Goal: Use online tool/utility: Utilize a website feature to perform a specific function

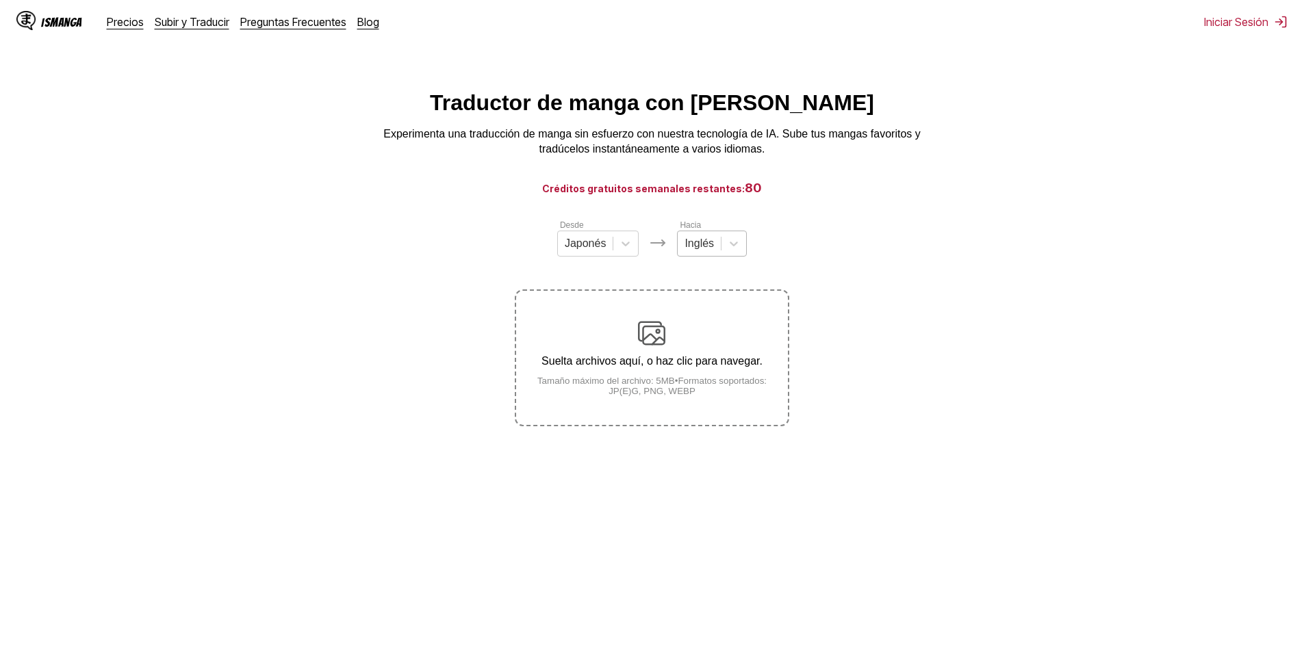
click at [710, 244] on div at bounding box center [698, 243] width 29 height 15
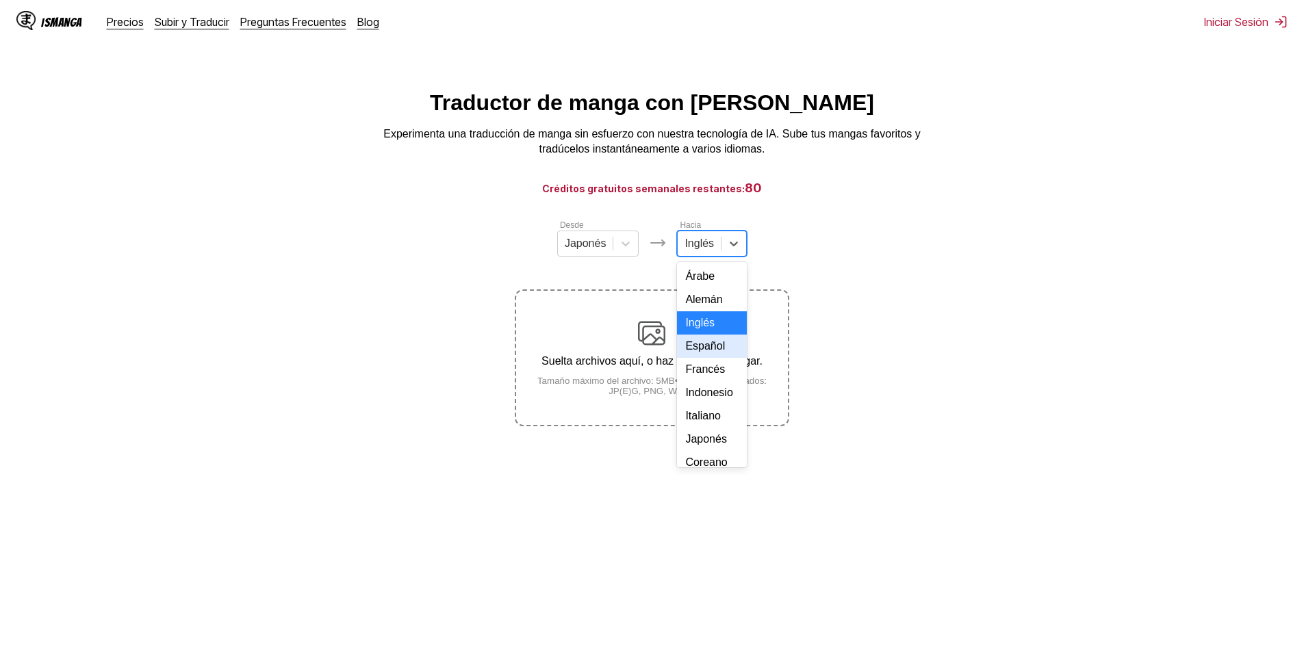
click at [706, 358] on div "Español" at bounding box center [712, 346] width 70 height 23
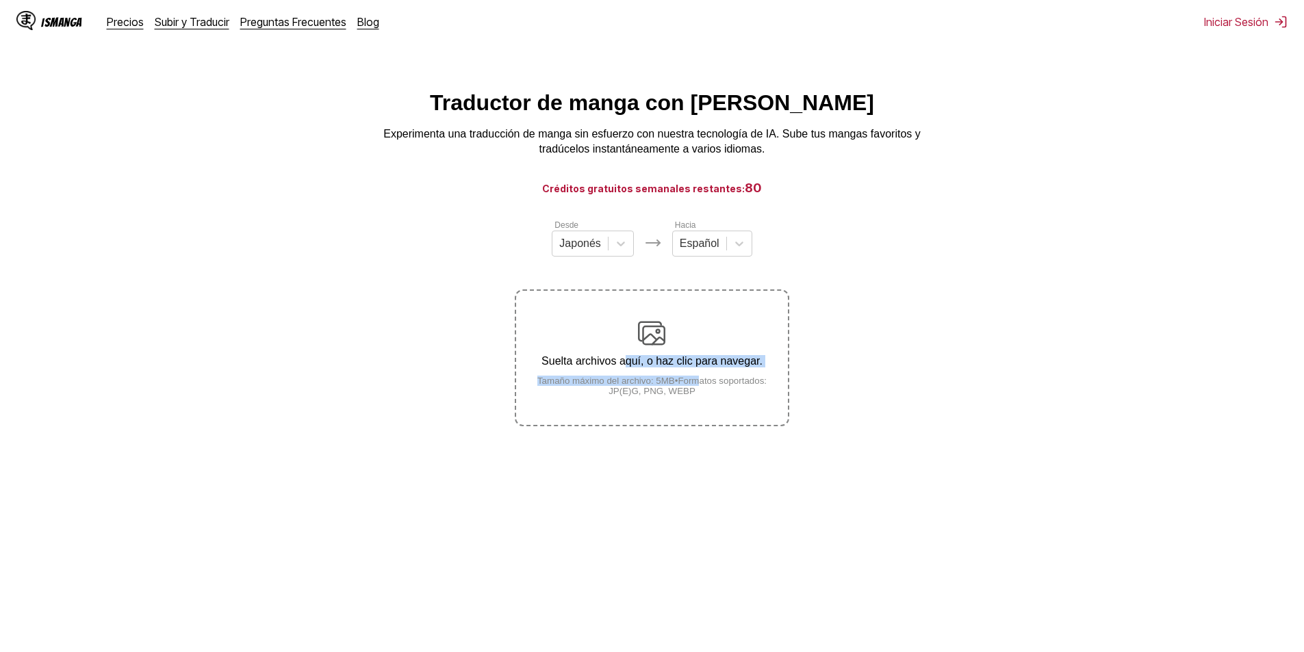
drag, startPoint x: 701, startPoint y: 376, endPoint x: 619, endPoint y: 345, distance: 87.7
click at [625, 349] on div "Suelta archivos aquí, o haz clic para navegar. Tamaño máximo del archivo: 5MB •…" at bounding box center [651, 358] width 271 height 77
click at [583, 265] on div "Desde Japonés Hacia Español Suelta archivos aquí, o haz clic para navegar. Tama…" at bounding box center [652, 322] width 274 height 208
click at [585, 254] on div "Japonés" at bounding box center [579, 243] width 55 height 21
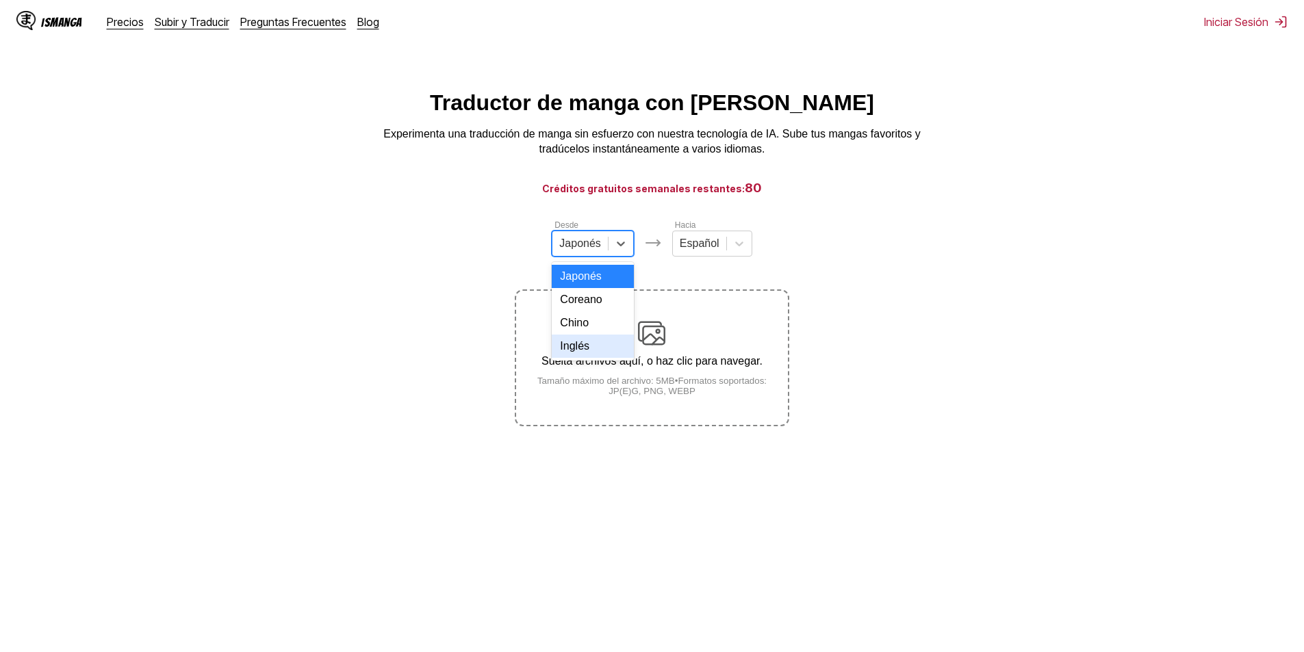
click at [591, 356] on div "Inglés" at bounding box center [593, 346] width 82 height 23
click at [666, 376] on div "Suelta archivos aquí, o haz clic para navegar. Tamaño máximo del archivo: 5MB •…" at bounding box center [651, 358] width 271 height 77
click at [0, 0] on input "Suelta archivos aquí, o haz clic para navegar. Tamaño máximo del archivo: 5MB •…" at bounding box center [0, 0] width 0 height 0
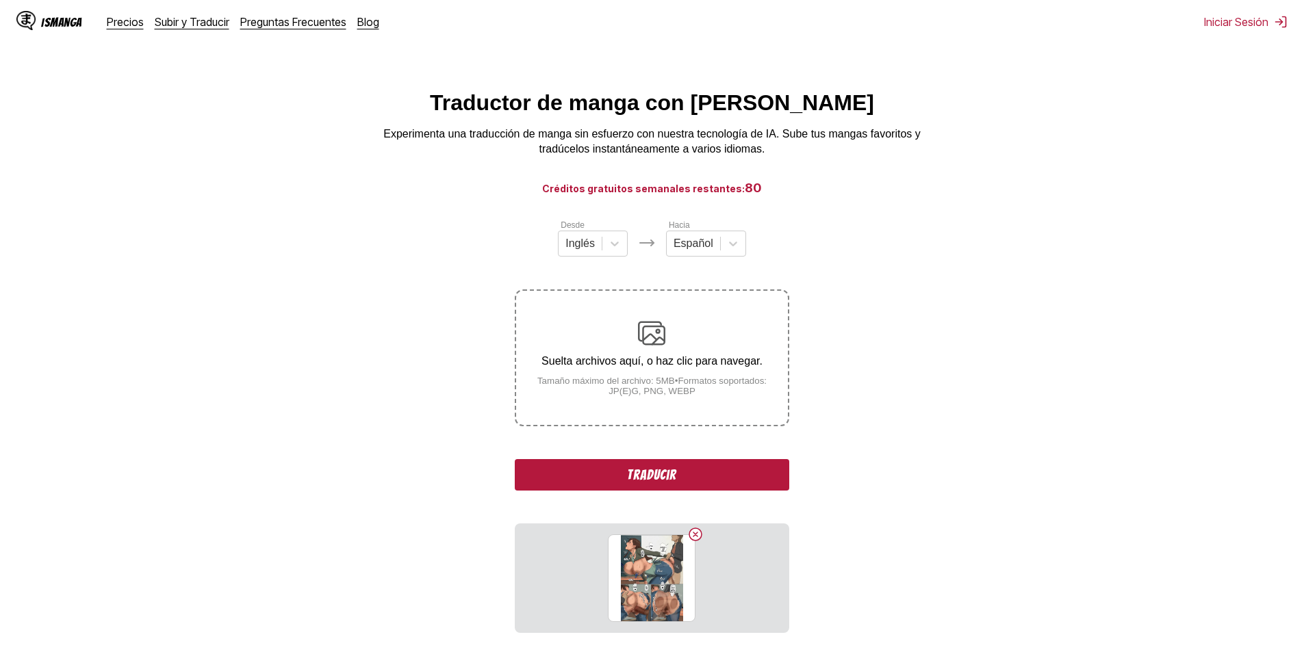
click at [707, 463] on button "Traducir" at bounding box center [652, 474] width 274 height 31
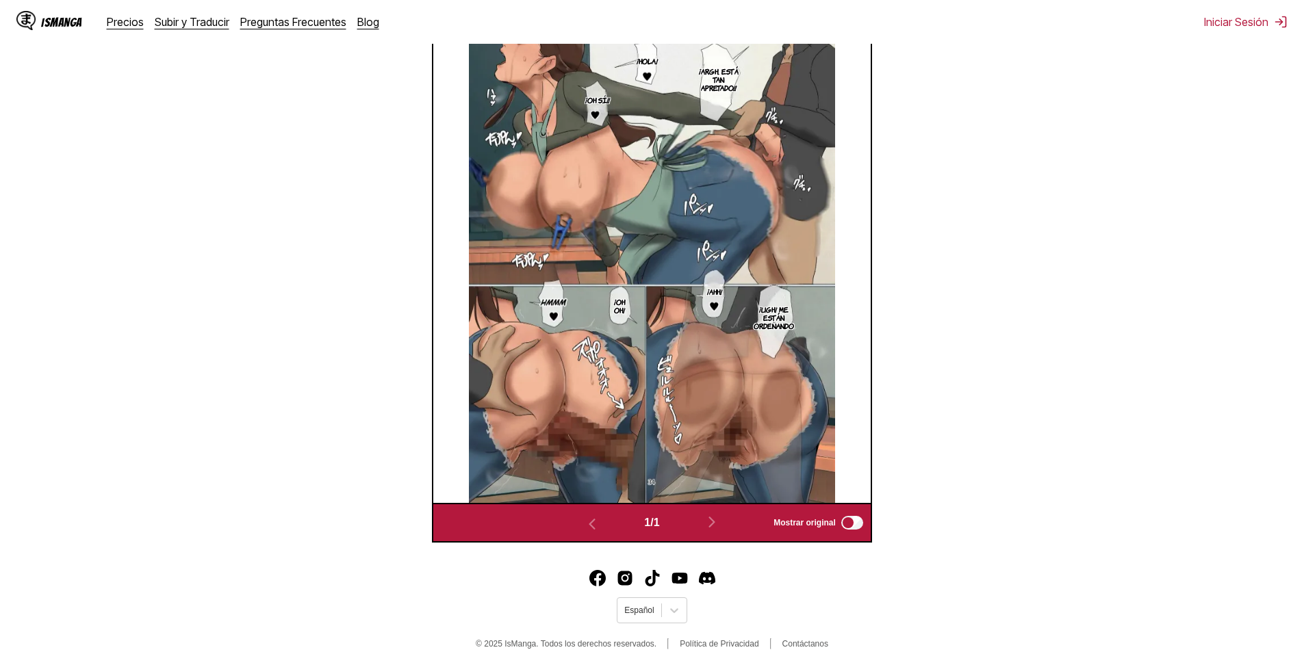
scroll to position [454, 0]
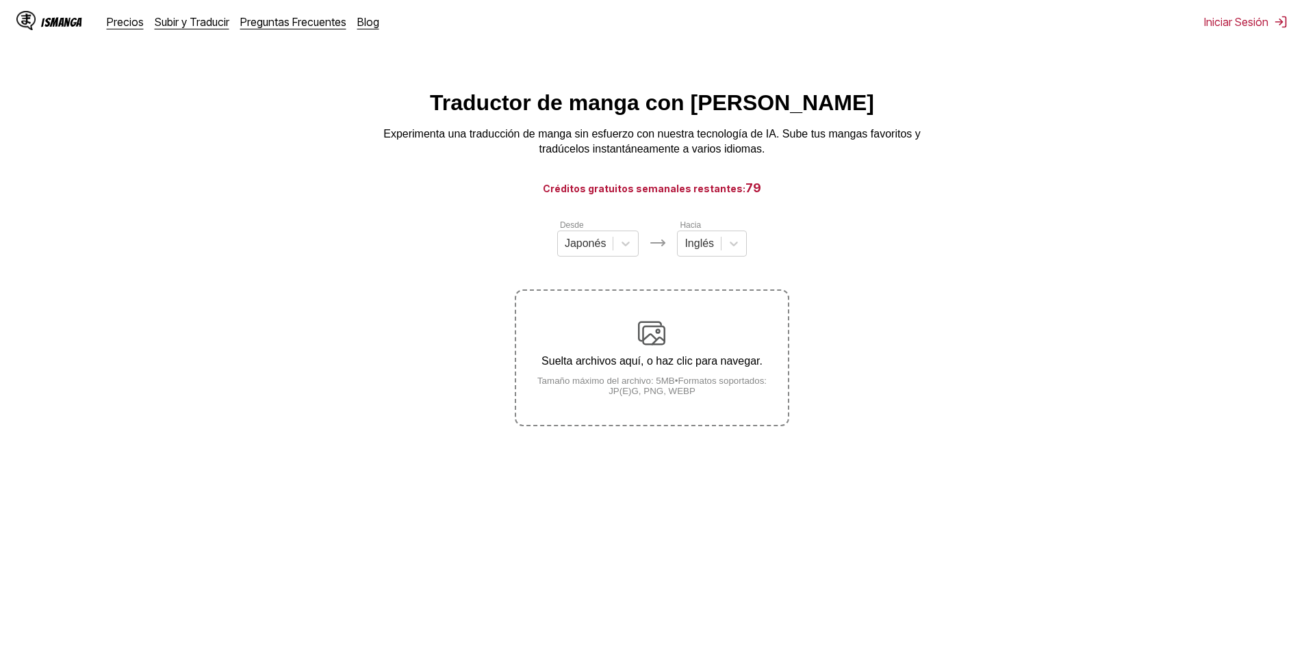
click at [718, 264] on div "Desde Japonés Hacia Inglés Suelta archivos aquí, o haz clic para navegar. Tamañ…" at bounding box center [652, 322] width 274 height 208
click at [712, 239] on div "Inglés" at bounding box center [699, 243] width 43 height 21
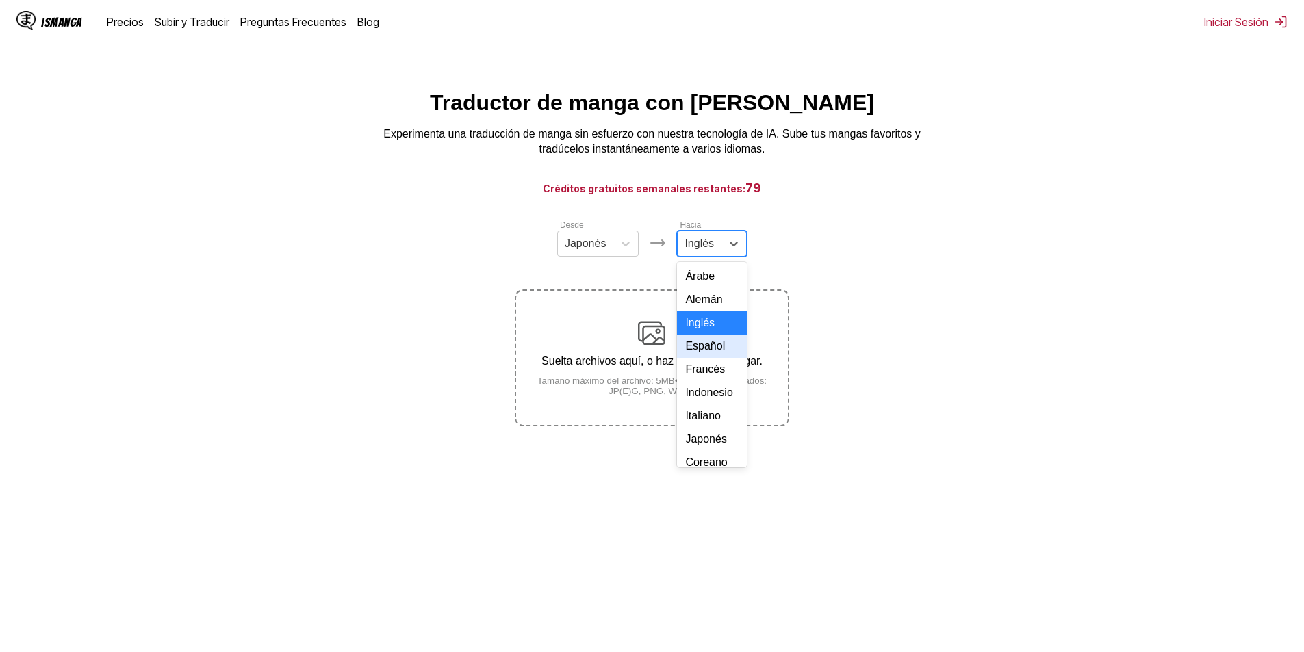
click at [706, 358] on div "Español" at bounding box center [712, 346] width 70 height 23
click at [599, 251] on div at bounding box center [580, 243] width 42 height 15
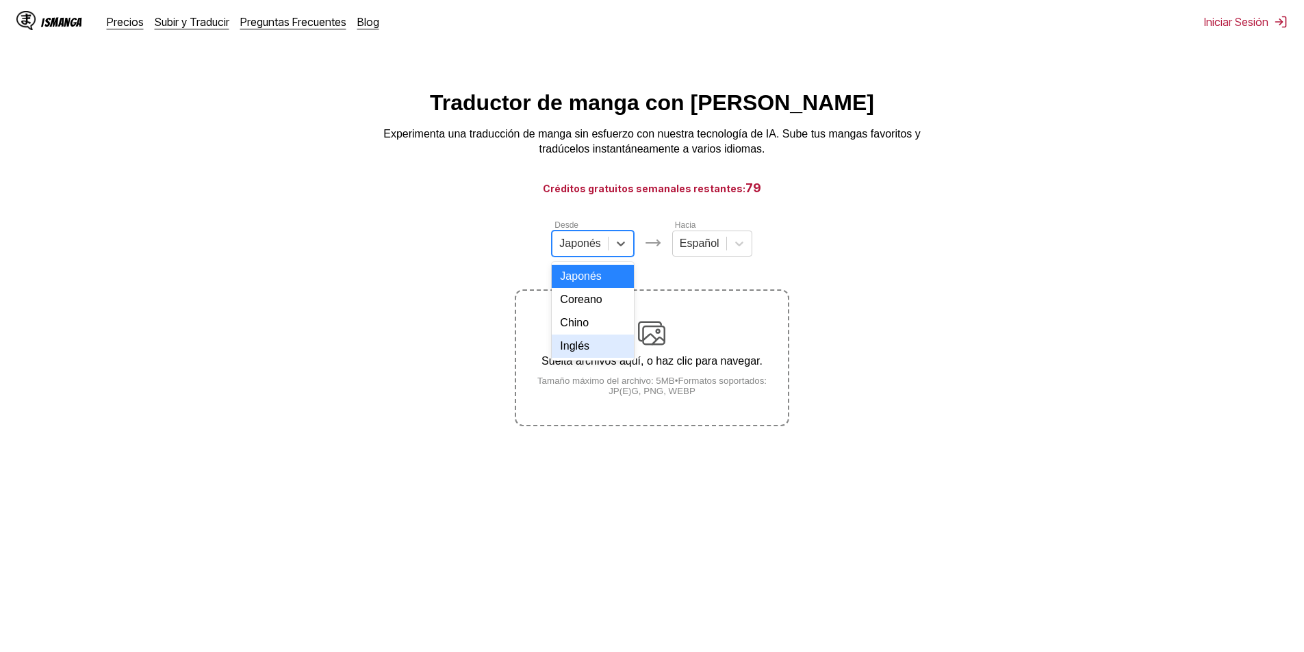
click at [574, 358] on div "Inglés" at bounding box center [593, 346] width 82 height 23
click at [666, 378] on div "Suelta archivos aquí, o haz clic para navegar. Tamaño máximo del archivo: 5MB •…" at bounding box center [651, 358] width 271 height 77
click at [0, 0] on input "Suelta archivos aquí, o haz clic para navegar. Tamaño máximo del archivo: 5MB •…" at bounding box center [0, 0] width 0 height 0
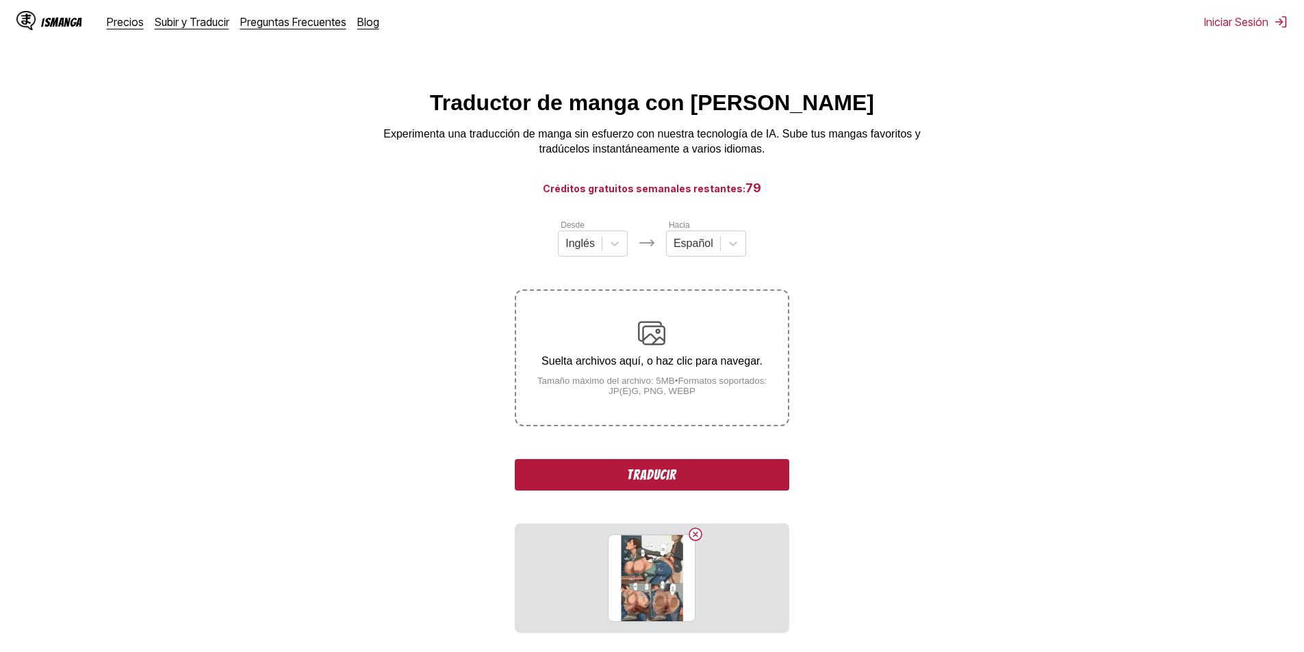
click at [629, 475] on button "Traducir" at bounding box center [652, 474] width 274 height 31
